Goal: Information Seeking & Learning: Check status

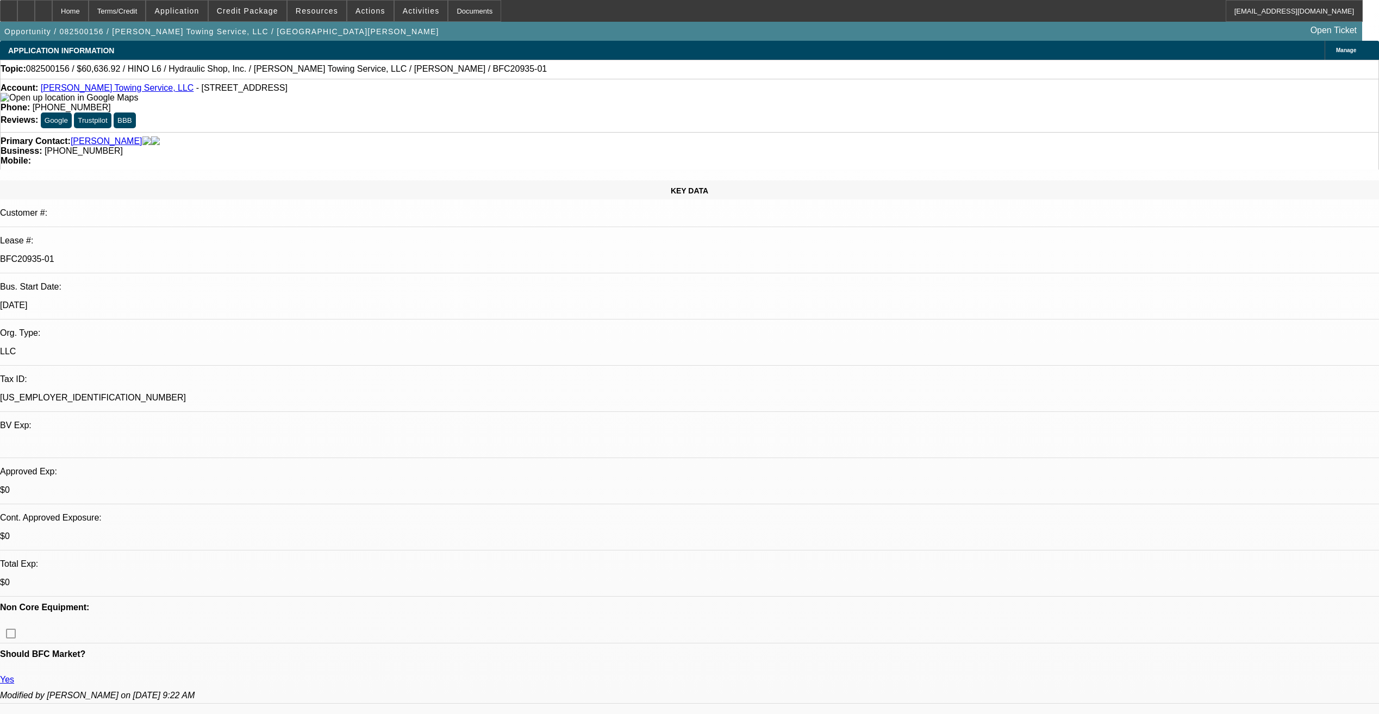
select select "0"
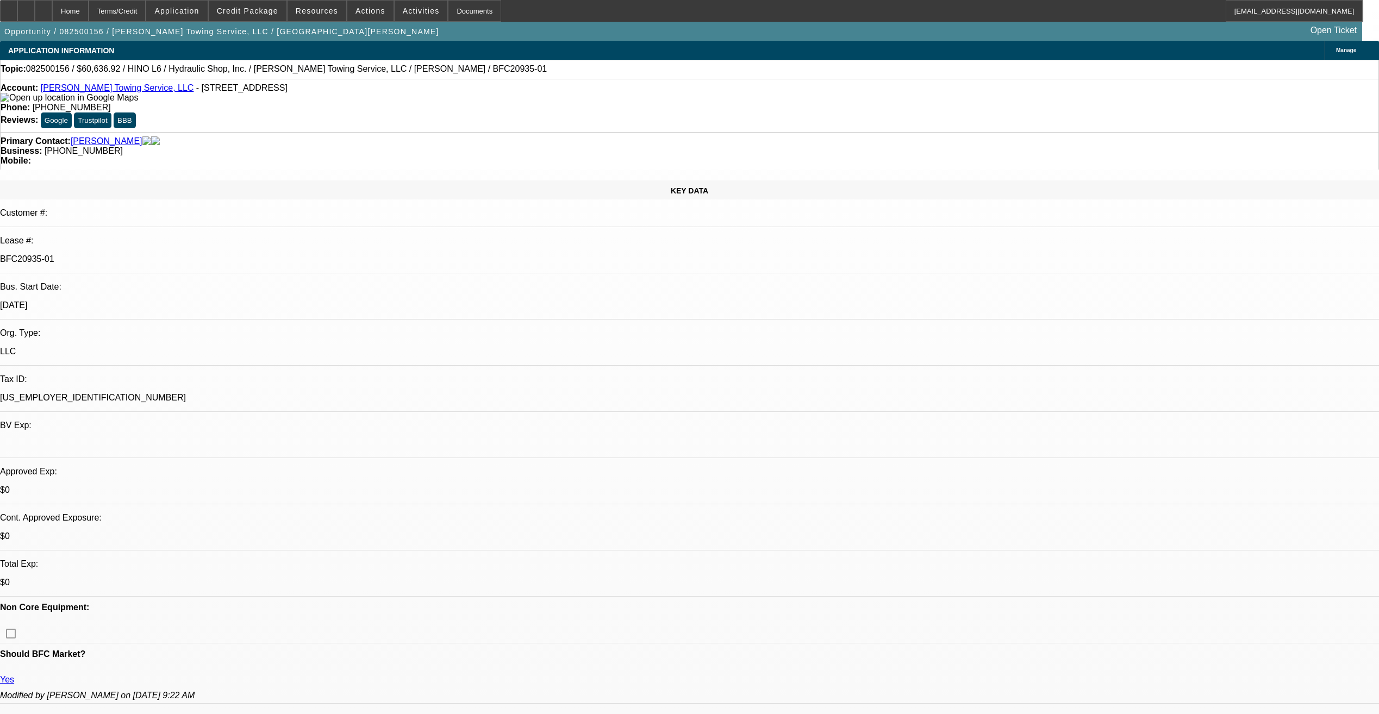
select select "0"
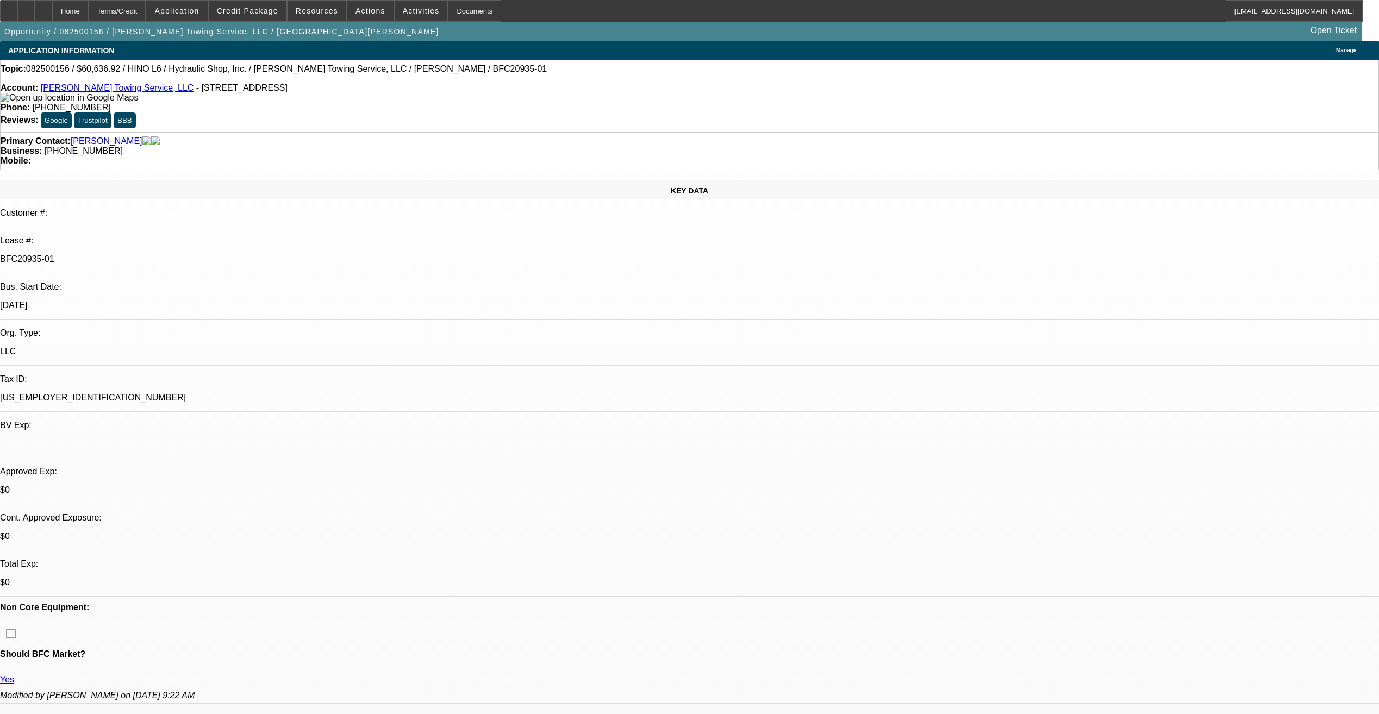
select select "0"
select select "1"
select select "6"
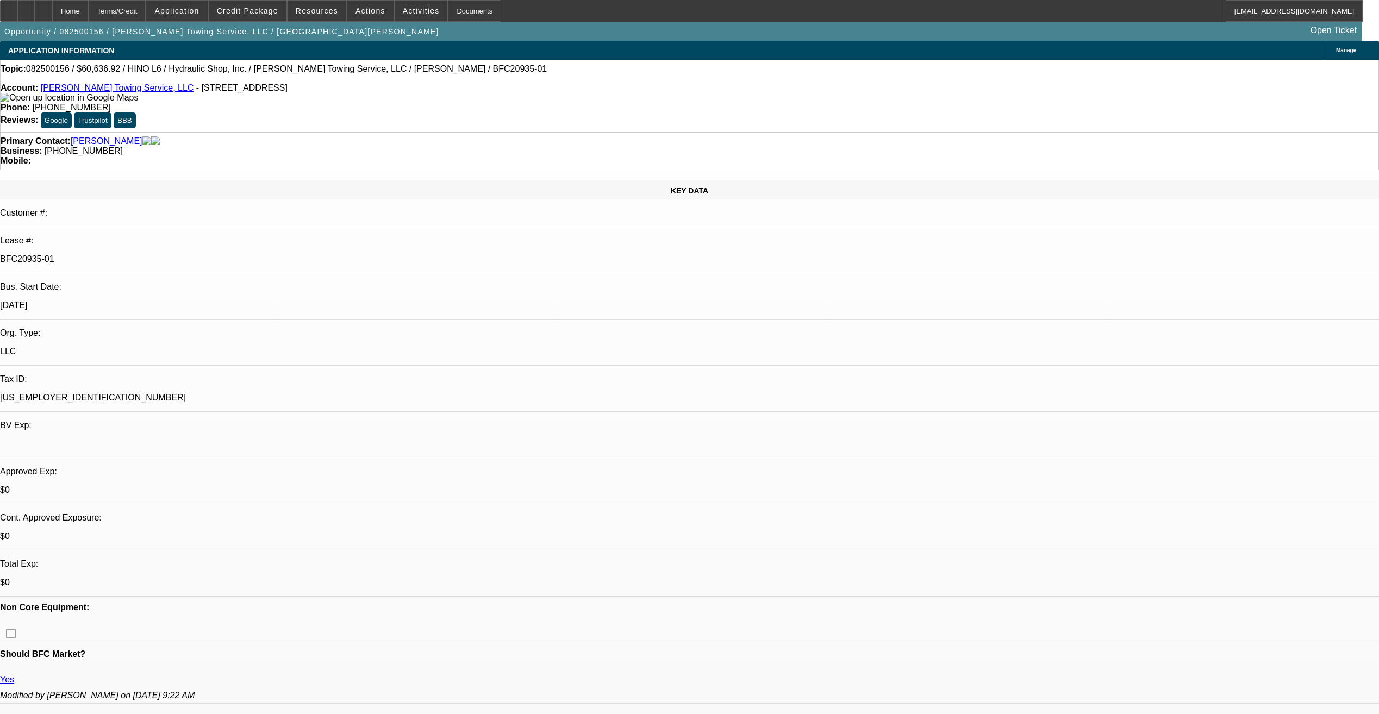
select select "1"
select select "6"
select select "1"
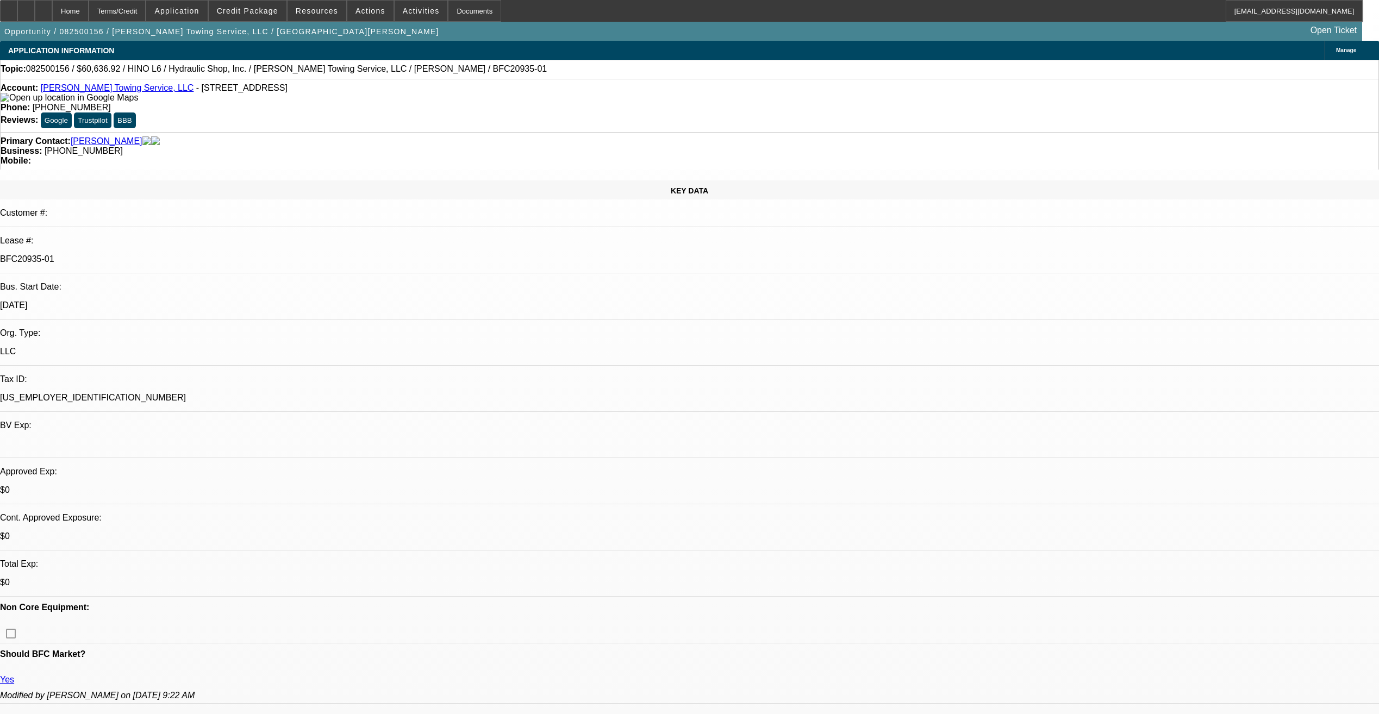
select select "6"
select select "1"
select select "6"
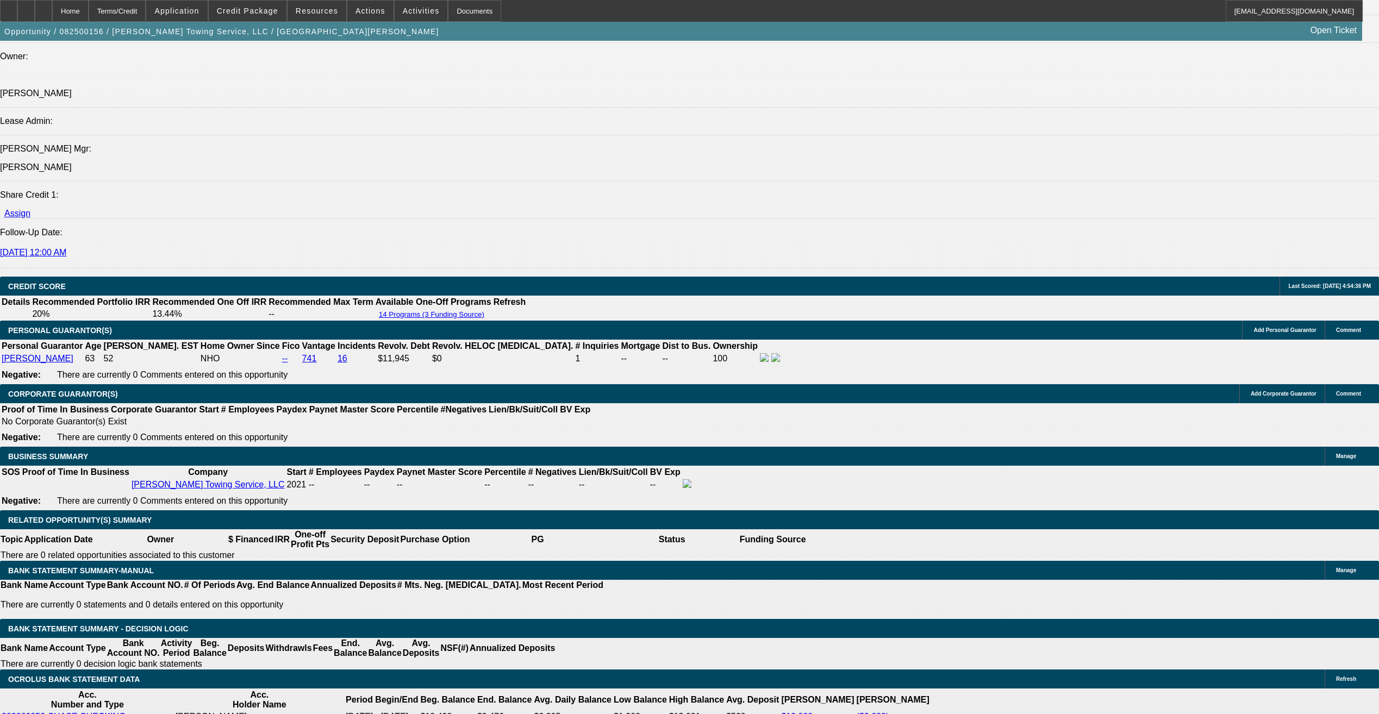
scroll to position [1414, 0]
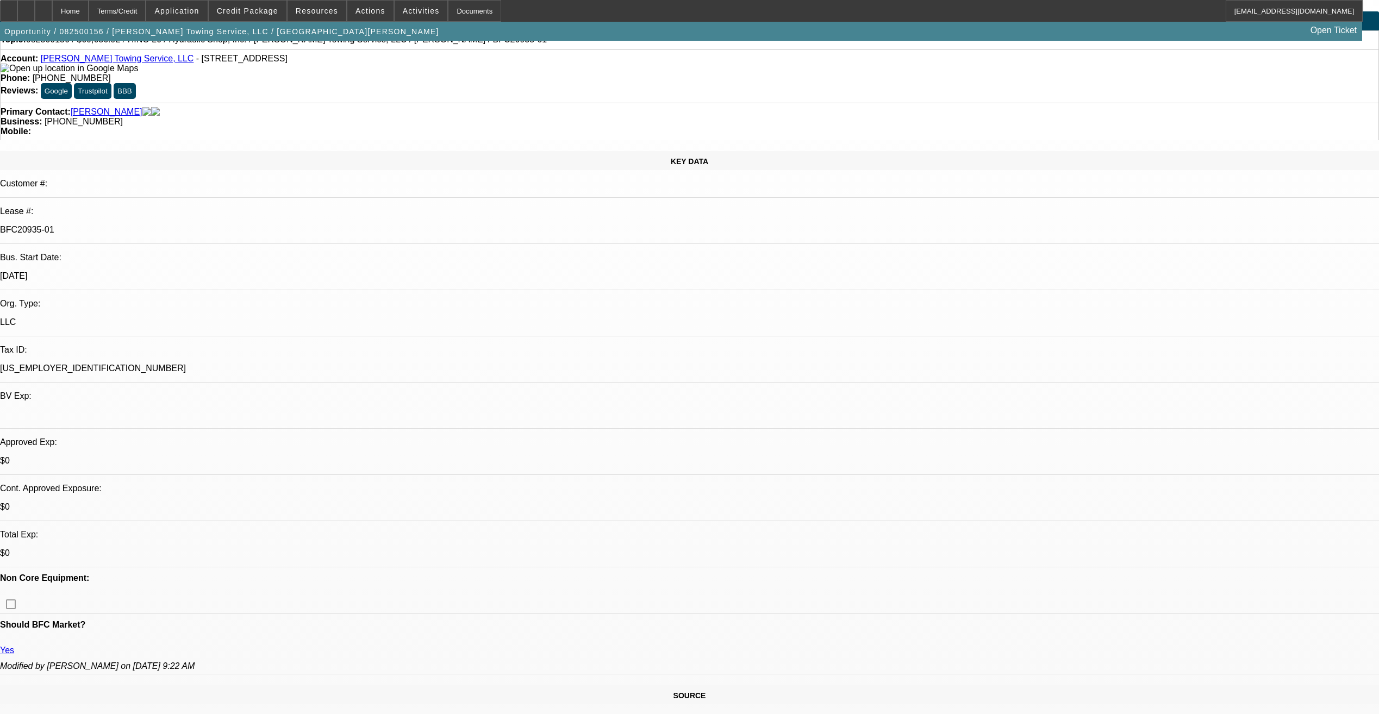
scroll to position [54, 0]
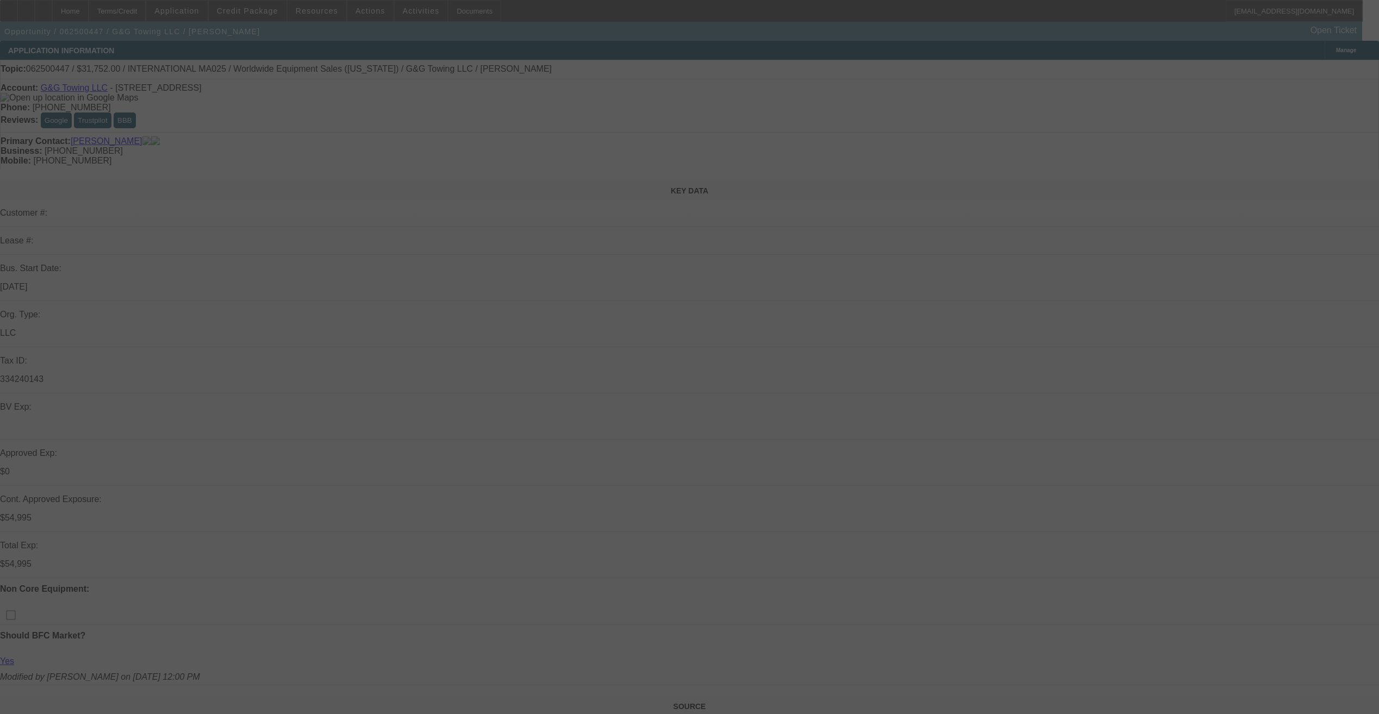
select select "0"
select select "2"
select select "0.1"
select select "0"
select select "2"
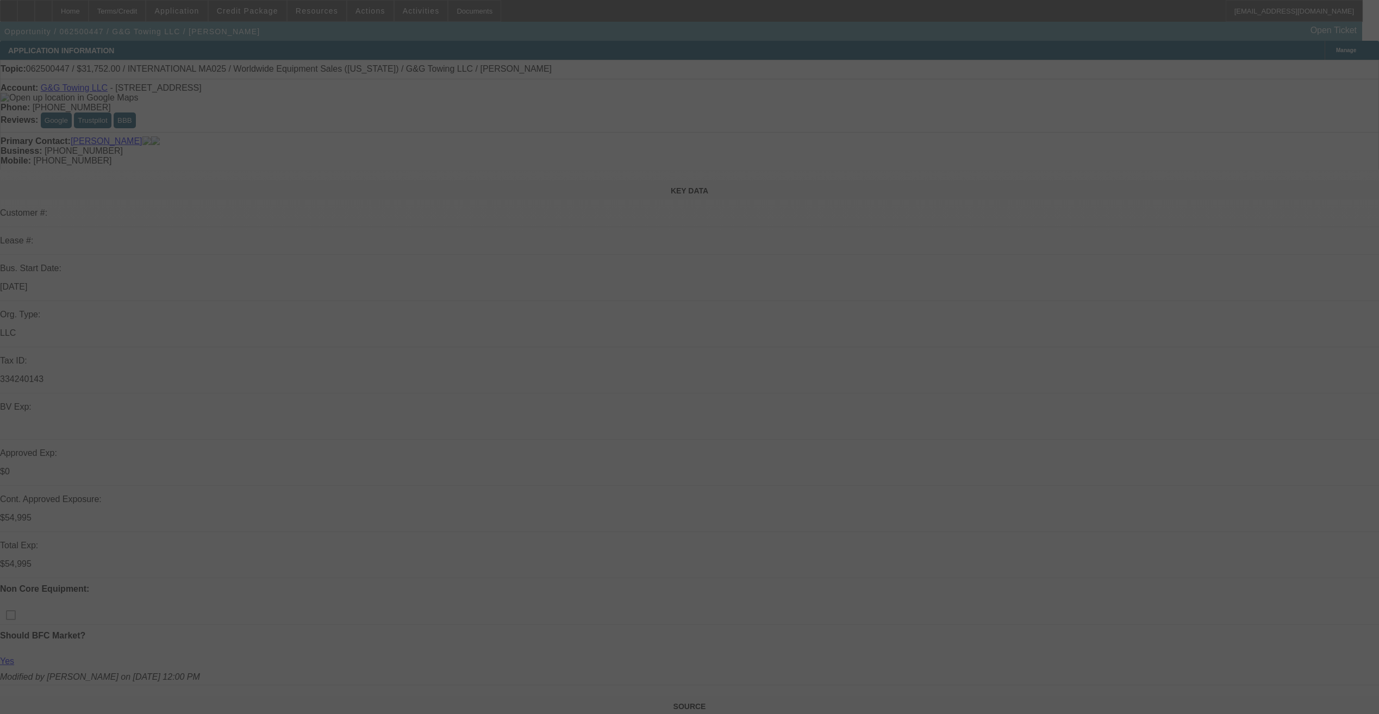
select select "0.1"
select select "0"
select select "2"
select select "0.1"
select select "0"
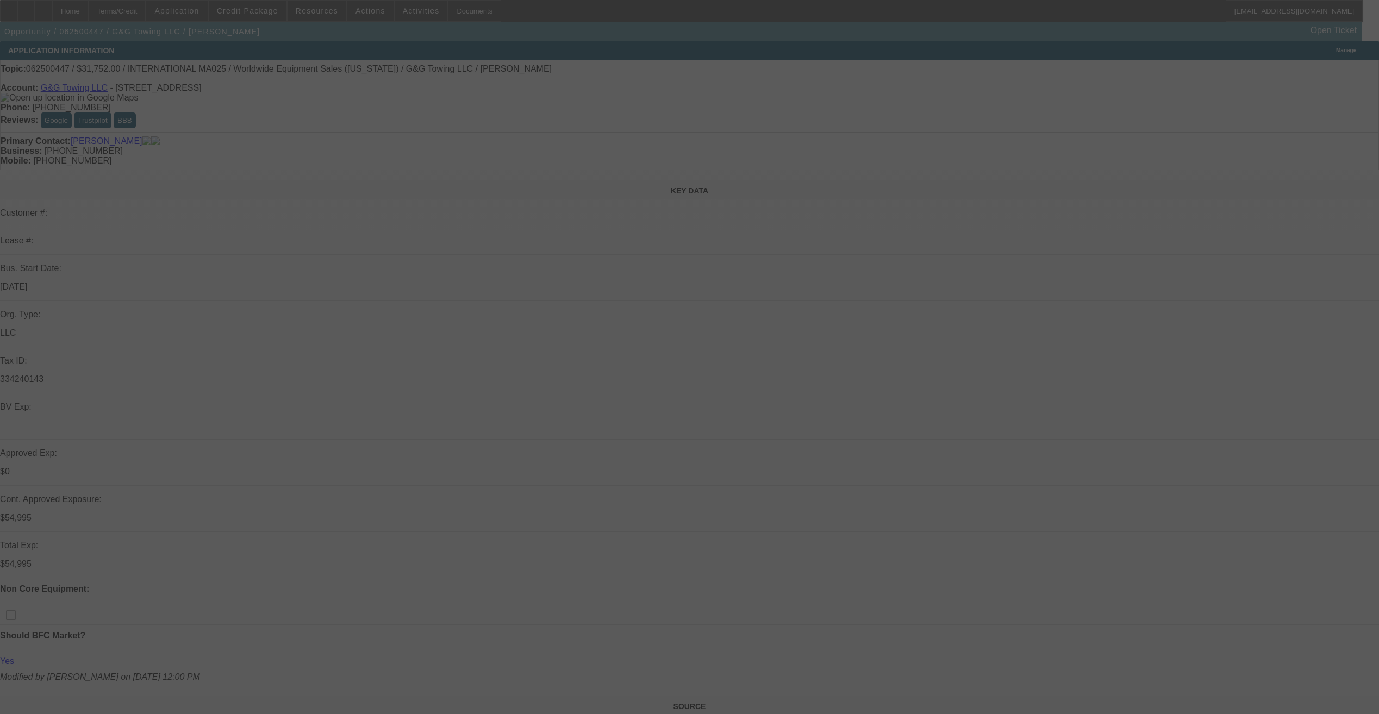
select select "2"
select select "0.1"
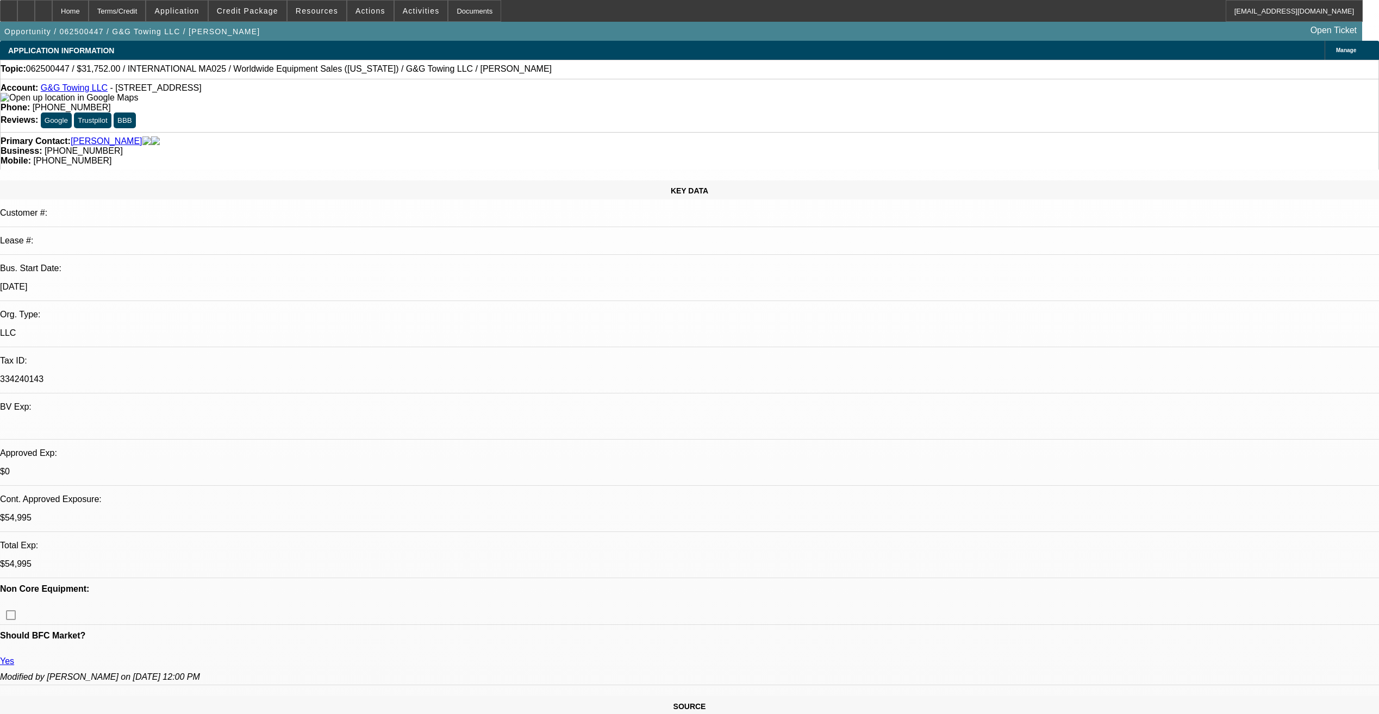
select select "1"
select select "2"
select select "4"
select select "1"
select select "2"
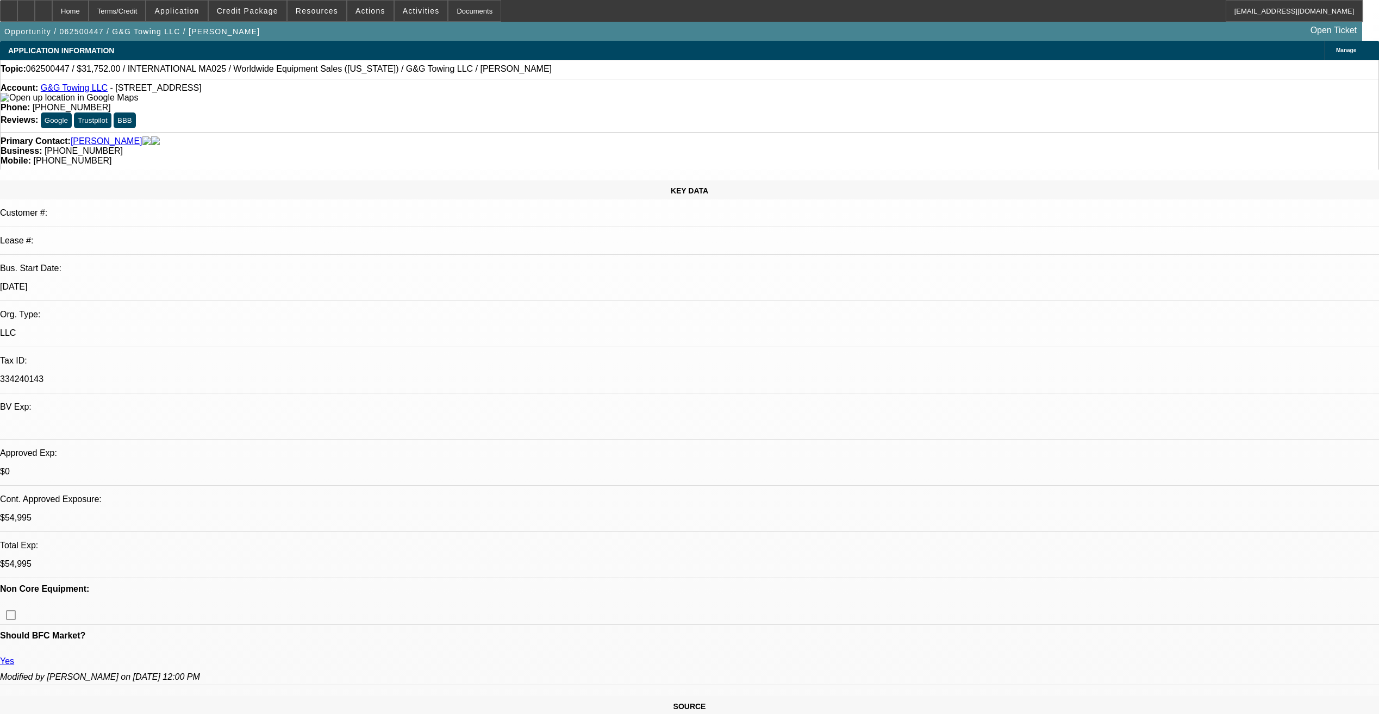
select select "4"
select select "1"
select select "2"
select select "4"
select select "1"
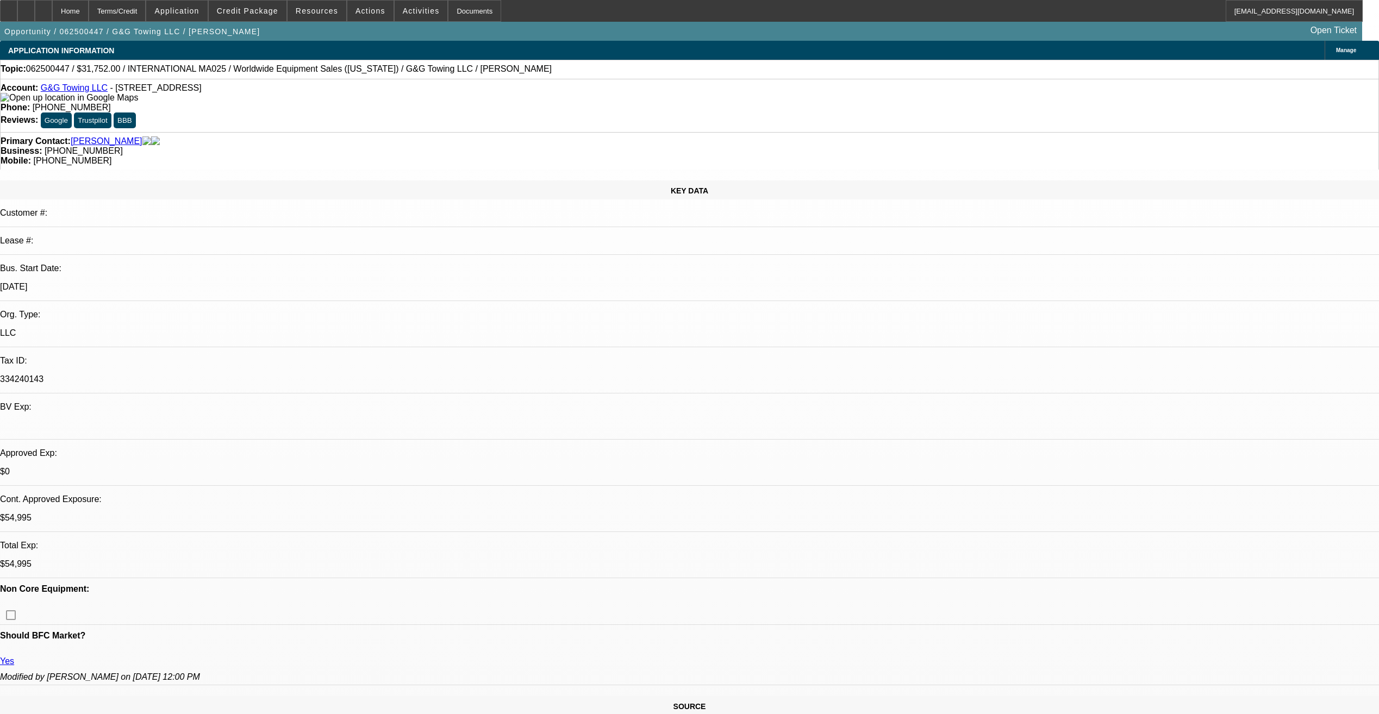
select select "2"
select select "4"
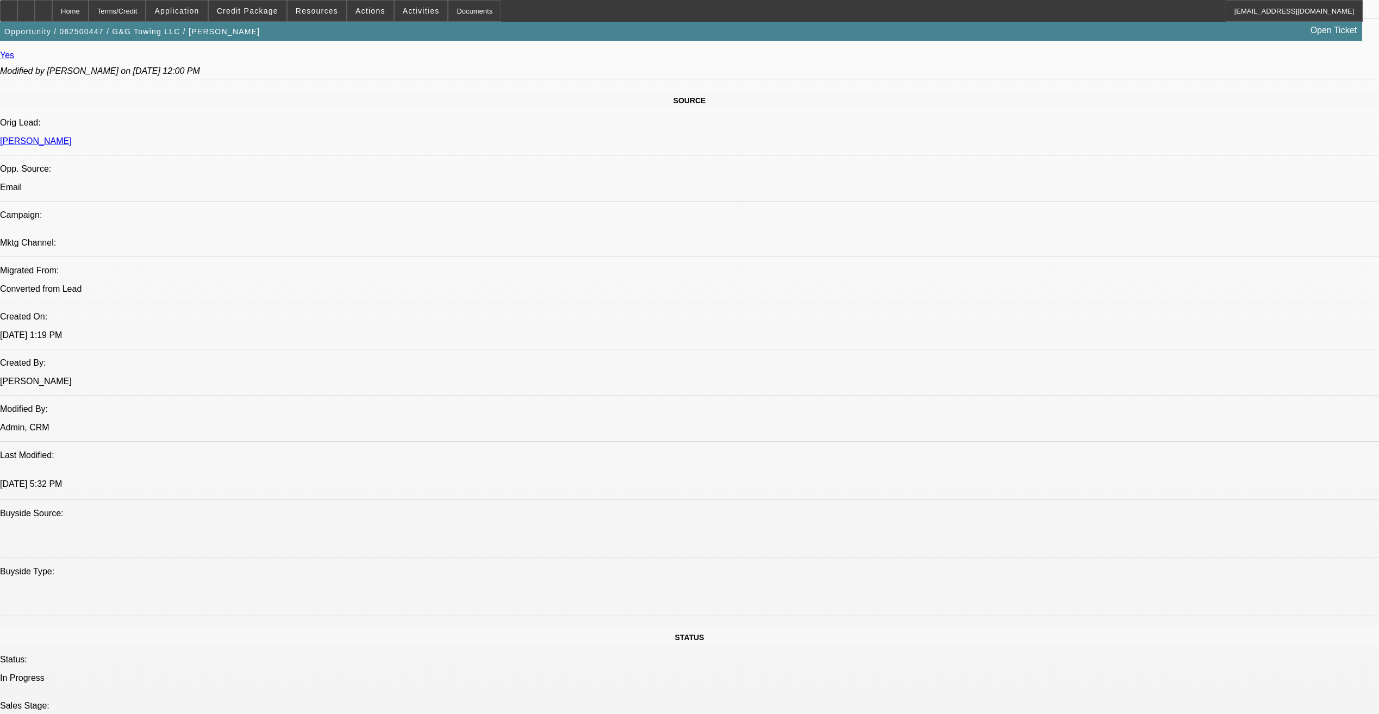
scroll to position [707, 0]
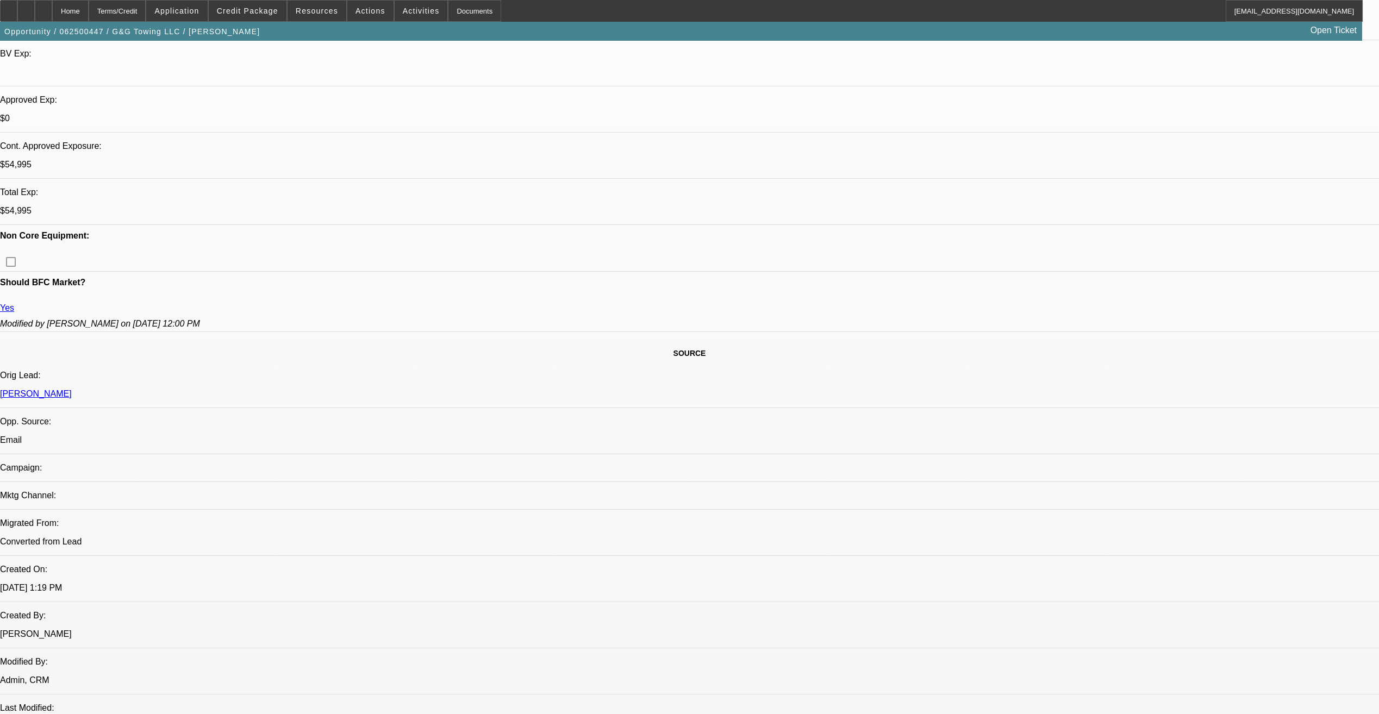
scroll to position [272, 0]
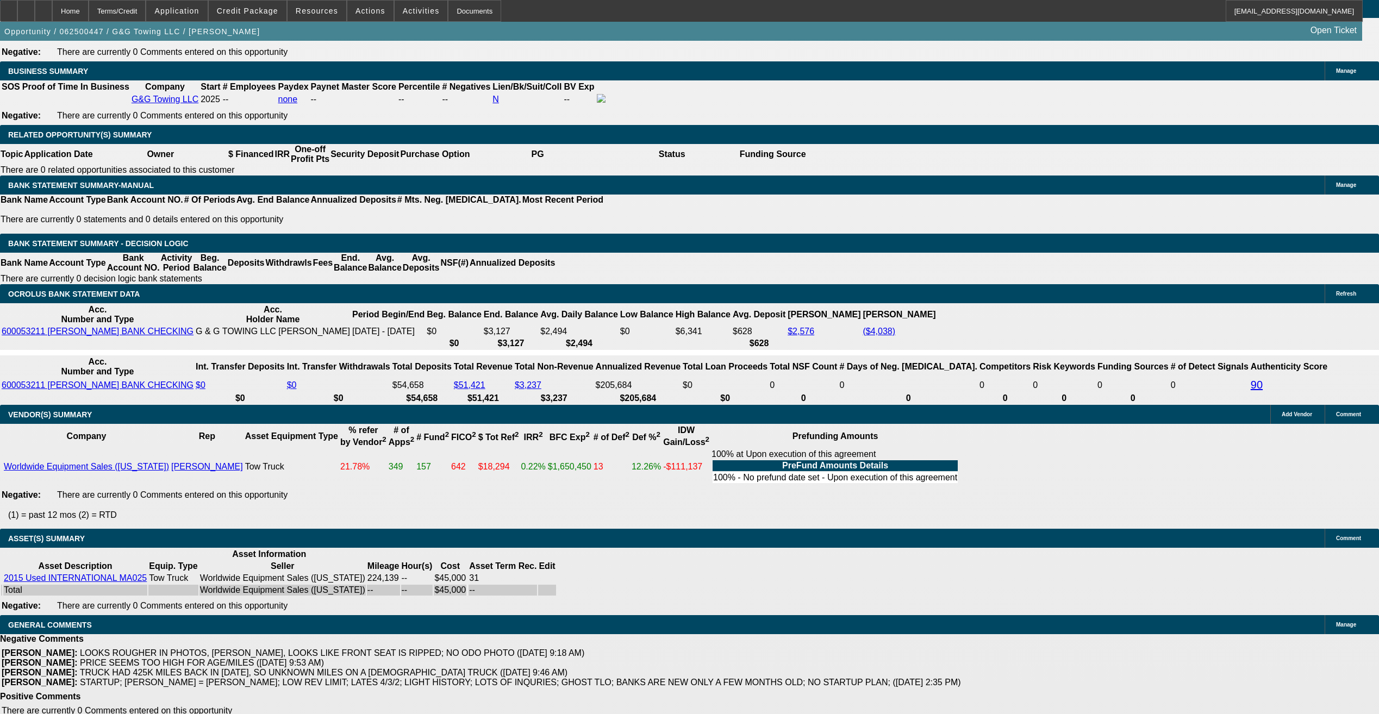
scroll to position [1778, 0]
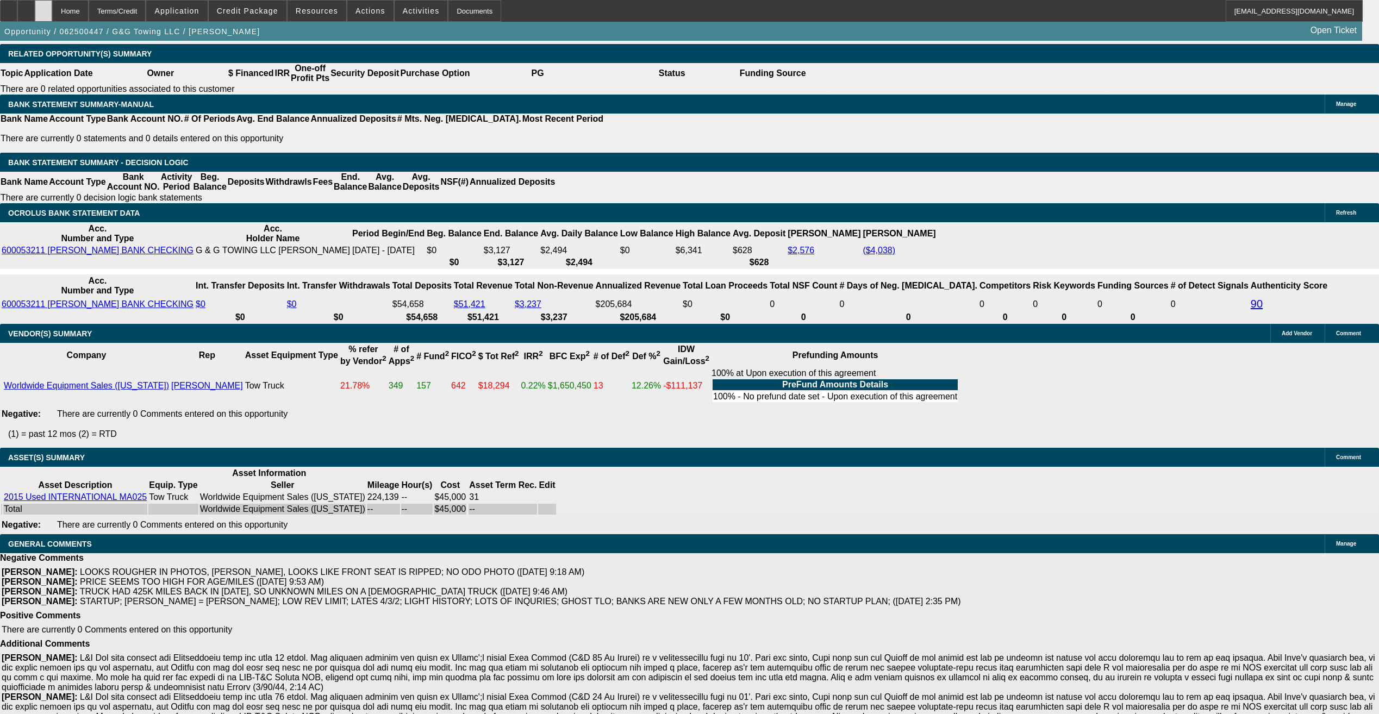
click at [52, 10] on div at bounding box center [43, 11] width 17 height 22
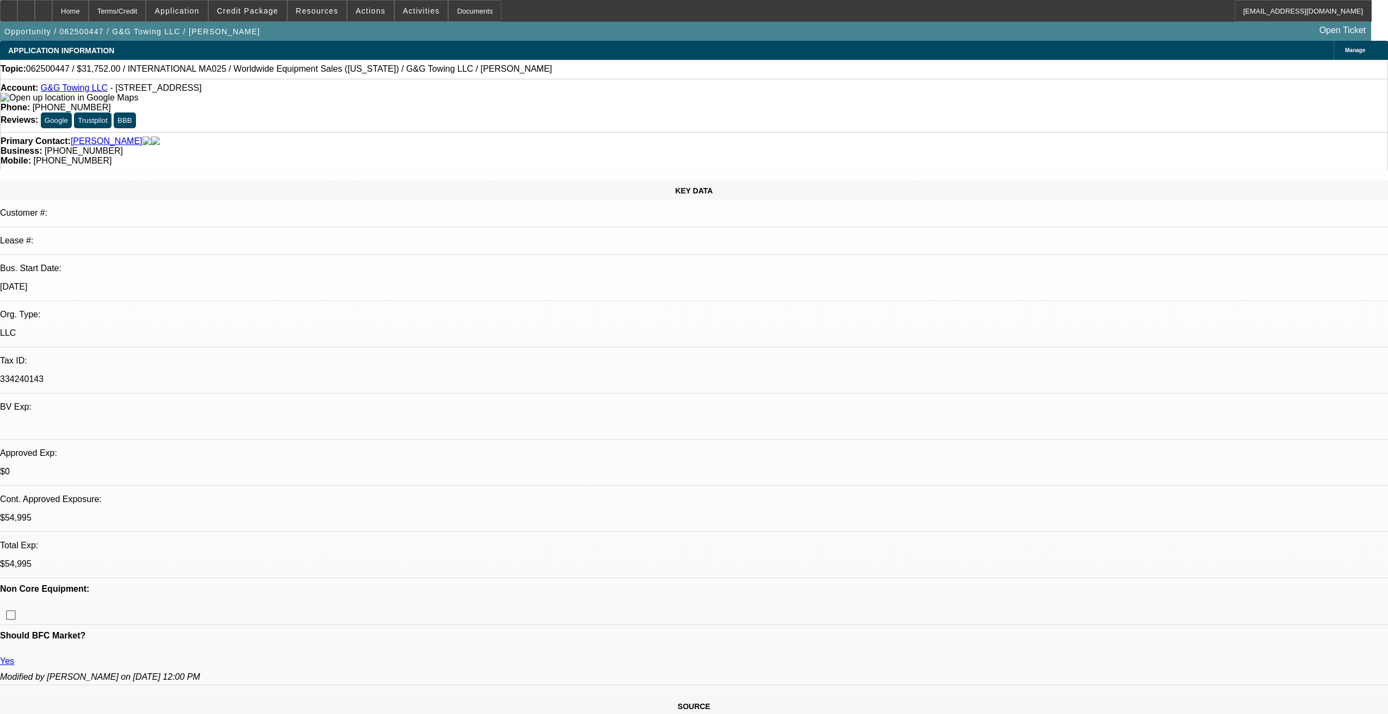
select select "0"
select select "2"
select select "0.1"
select select "4"
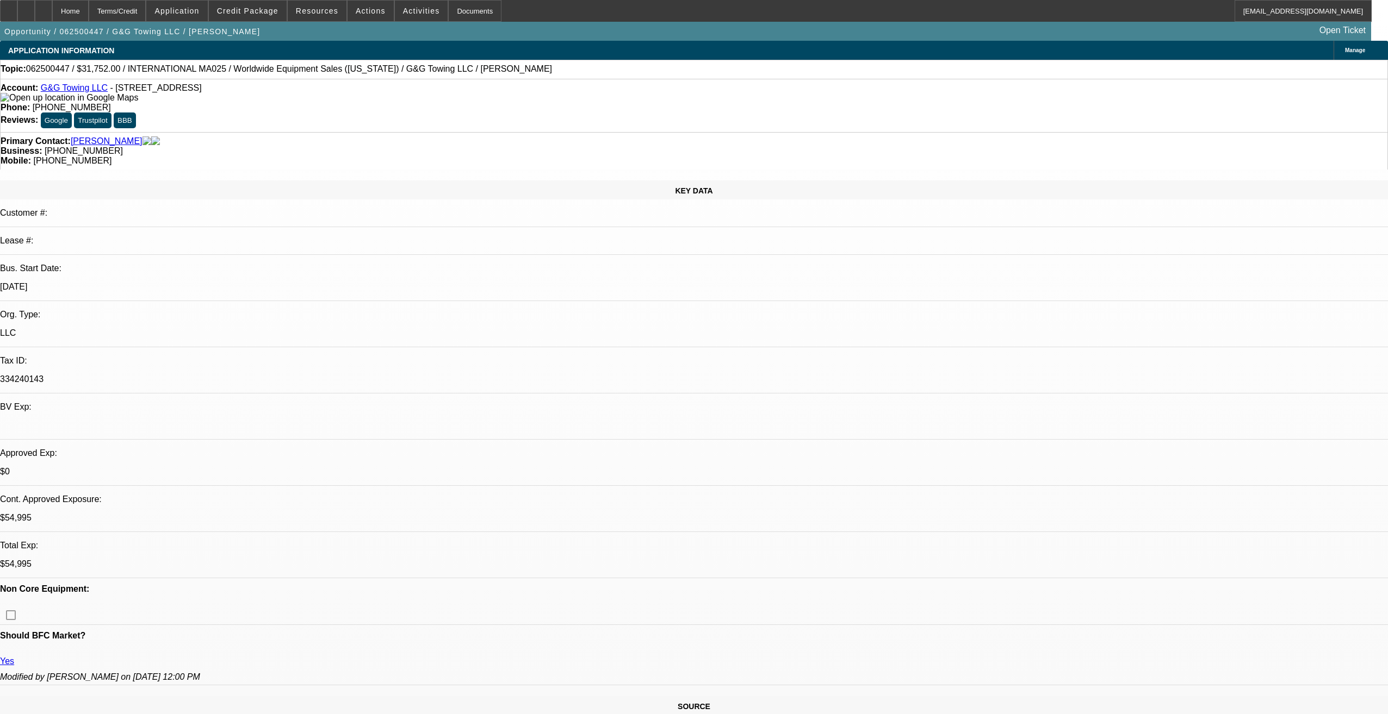
select select "0"
select select "2"
select select "0.1"
select select "4"
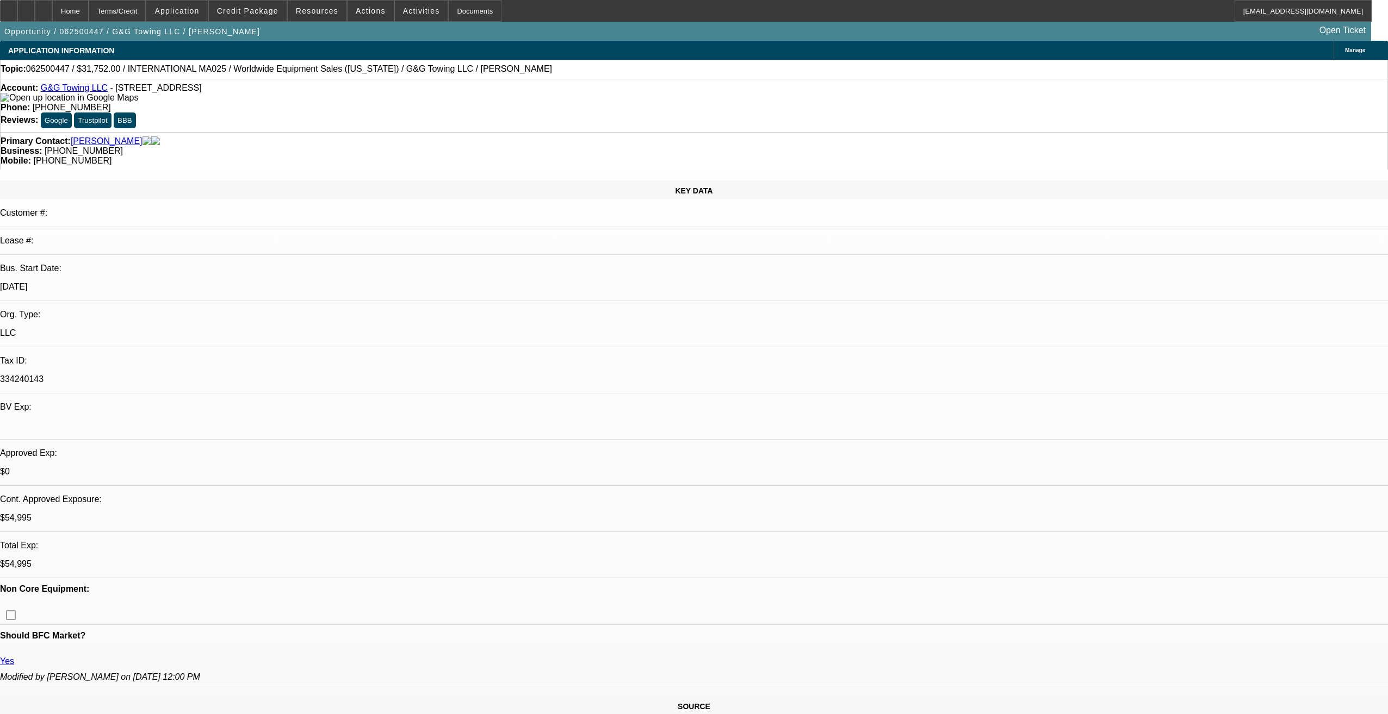
select select "0"
select select "2"
select select "0.1"
select select "4"
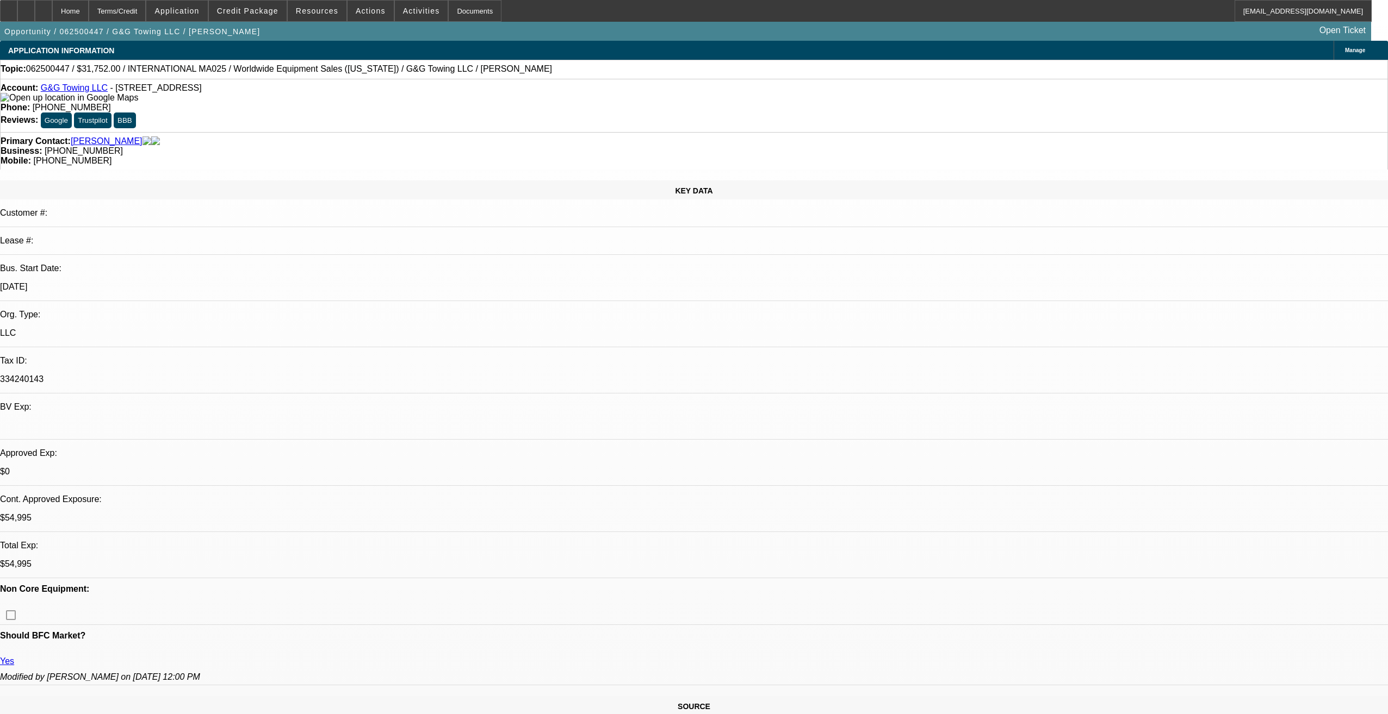
select select "0"
select select "2"
select select "0.1"
select select "4"
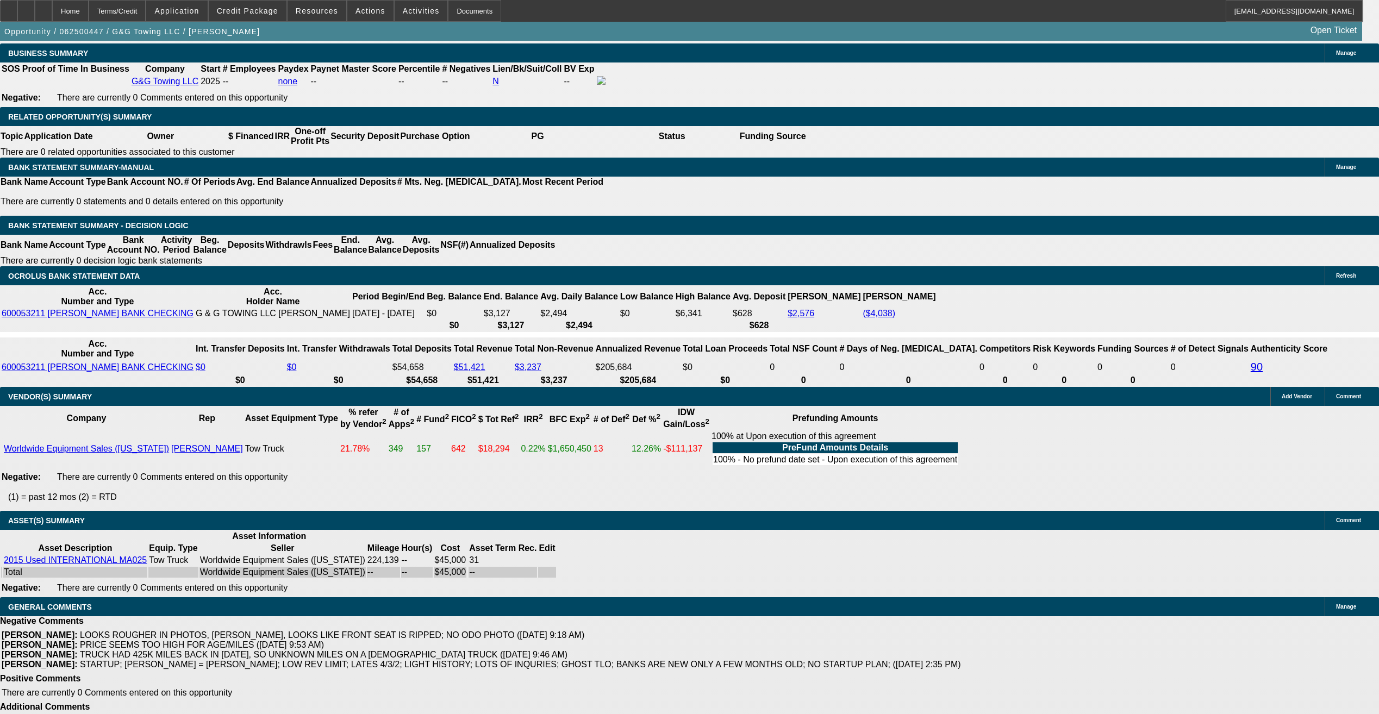
scroll to position [1778, 0]
